Goal: Browse casually: Explore the website without a specific task or goal

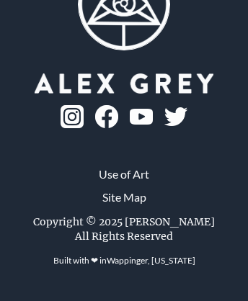
scroll to position [1908, 0]
click at [124, 183] on link "Use of Art" at bounding box center [124, 174] width 50 height 17
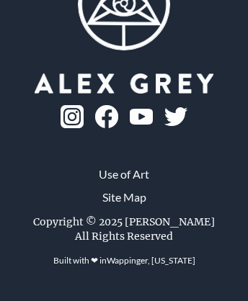
click at [164, 126] on img at bounding box center [175, 116] width 23 height 19
